Goal: Navigation & Orientation: Find specific page/section

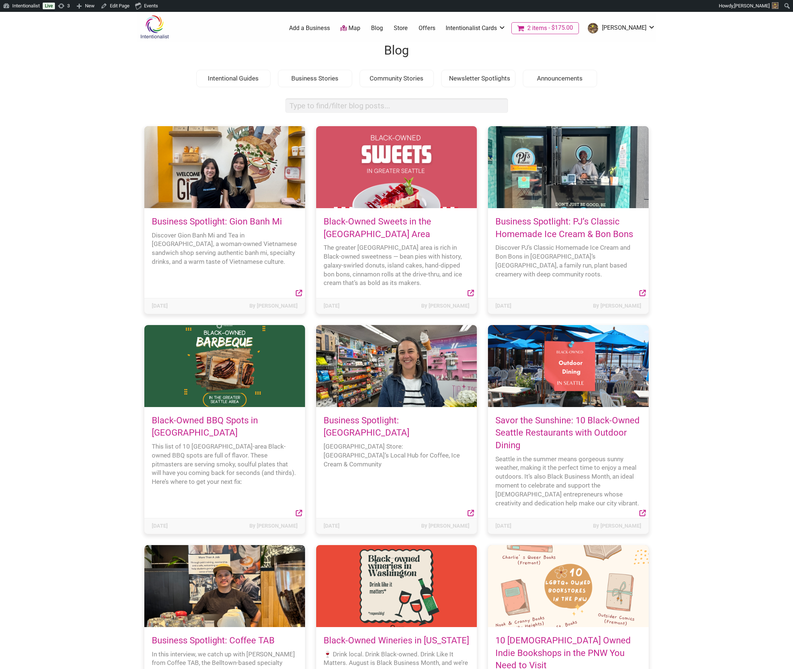
click at [361, 28] on link "Map" at bounding box center [350, 28] width 20 height 9
